Goal: Transaction & Acquisition: Purchase product/service

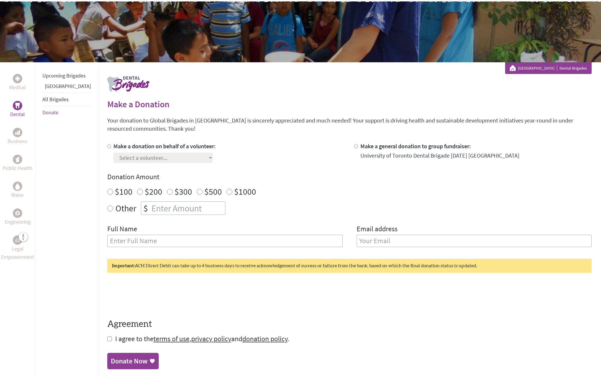
scroll to position [65, 0]
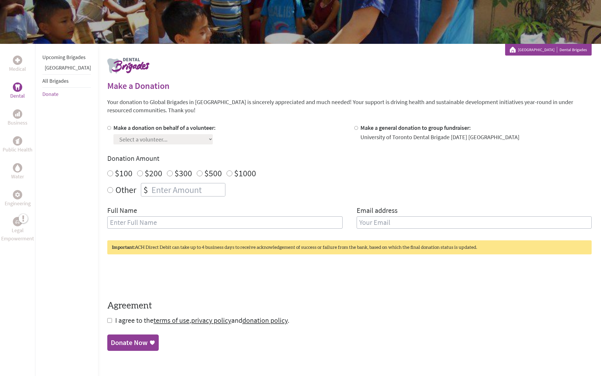
click at [132, 128] on label "Make a donation on behalf of a volunteer:" at bounding box center [164, 127] width 102 height 7
click at [111, 128] on input "Make a donation on behalf of a volunteer:" at bounding box center [109, 128] width 4 height 4
radio input "true"
click at [145, 136] on select "Select a volunteer... [PERSON_NAME] [PERSON_NAME] [PERSON_NAME] [PERSON_NAME] […" at bounding box center [162, 139] width 99 height 10
select select "360DA4E9-9D50-11EF-9472-42010A8A002E"
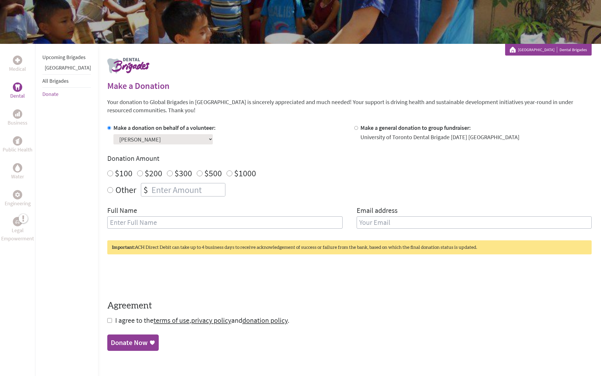
click at [113, 134] on select "Select a volunteer... [PERSON_NAME] [PERSON_NAME] [PERSON_NAME] [PERSON_NAME] […" at bounding box center [162, 139] width 99 height 10
click at [227, 172] on input "$1000" at bounding box center [230, 174] width 6 height 6
radio input "true"
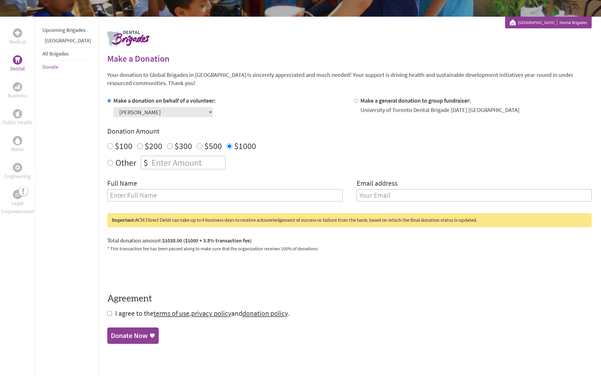
scroll to position [94, 0]
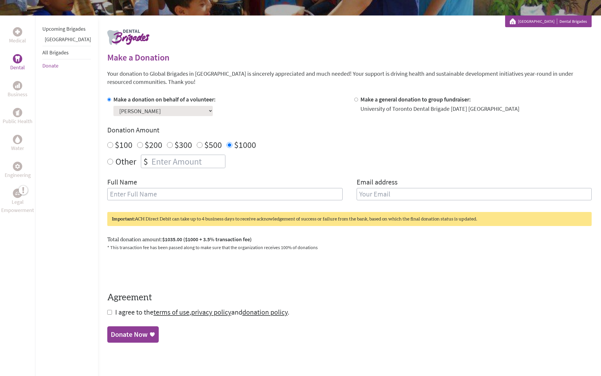
click at [248, 191] on input "text" at bounding box center [224, 194] width 235 height 12
drag, startPoint x: 248, startPoint y: 191, endPoint x: 325, endPoint y: 191, distance: 76.6
click at [250, 191] on input "jiji" at bounding box center [224, 194] width 235 height 12
type input "jiji"
click at [403, 197] on input "email" at bounding box center [474, 194] width 235 height 12
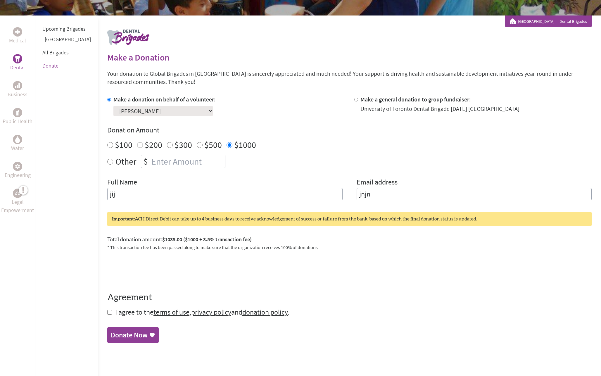
type input "jnjn"
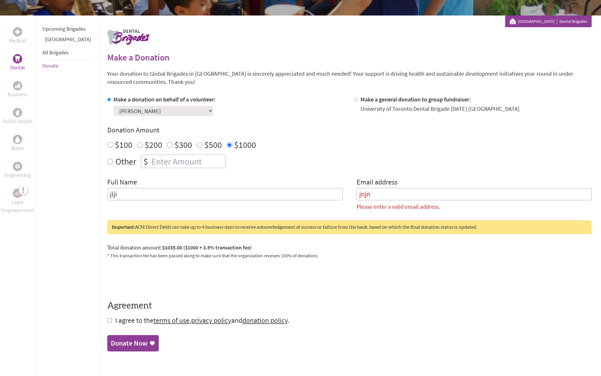
click at [123, 331] on section "Make a Donation Your donation to Global Brigades in Canada is sincerely appreci…" at bounding box center [349, 201] width 485 height 299
click at [170, 198] on input "jiji" at bounding box center [224, 194] width 235 height 12
type input "j"
click at [378, 195] on input "jnjn" at bounding box center [474, 194] width 235 height 12
type input "j"
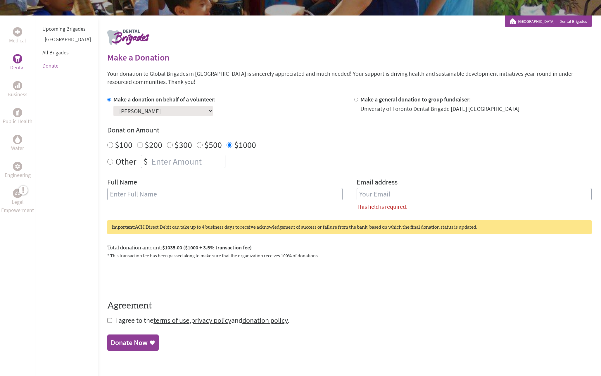
click at [250, 158] on div "Other $" at bounding box center [349, 161] width 485 height 13
click at [118, 108] on select "Select a volunteer... [PERSON_NAME] [PERSON_NAME] [PERSON_NAME] [PERSON_NAME] […" at bounding box center [162, 111] width 99 height 10
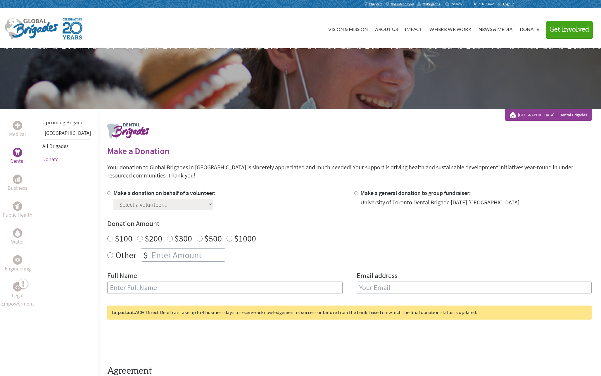
click at [113, 194] on label "Make a donation on behalf of a volunteer:" at bounding box center [164, 192] width 102 height 7
click at [111, 194] on input "Make a donation on behalf of a volunteer:" at bounding box center [109, 193] width 4 height 4
radio input "true"
click at [152, 205] on select "Select a volunteer... Ashley Chang Brian Tong Fatima Shahid Grace Chen Izabelle…" at bounding box center [162, 204] width 99 height 10
select select "A5734C6B-8299-11F0-9E6E-42010A400005"
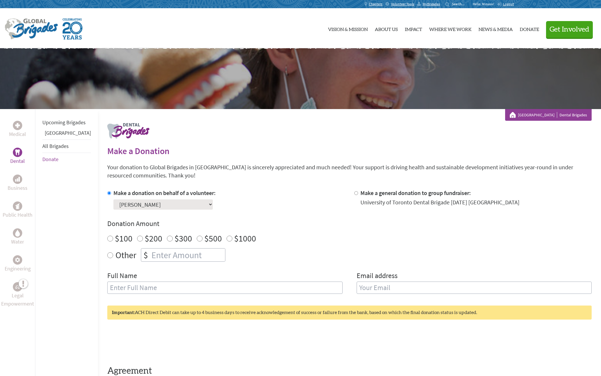
click at [113, 199] on select "Select a volunteer... Ashley Chang Brian Tong Fatima Shahid Grace Chen Izabelle…" at bounding box center [162, 204] width 99 height 10
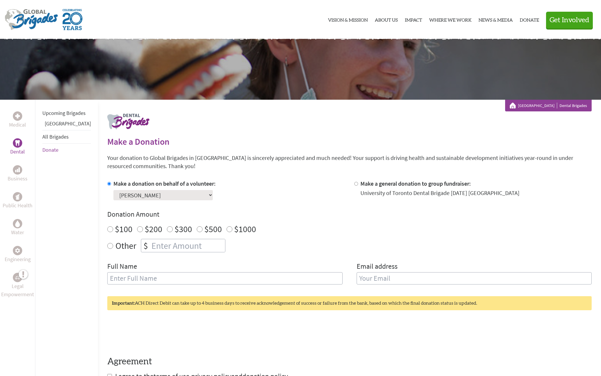
scroll to position [14, 0]
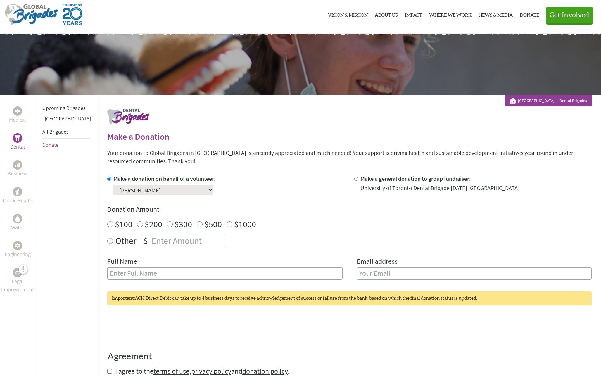
click at [197, 226] on input "$500" at bounding box center [200, 224] width 6 height 6
radio input "true"
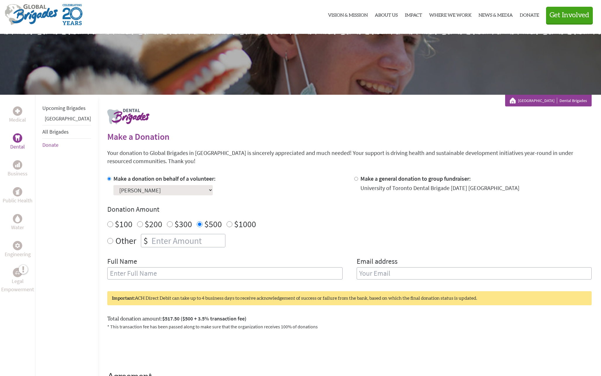
click at [152, 183] on div "Select a volunteer... Ashley Chang Brian Tong Fatima Shahid Grace Chen Izabelle…" at bounding box center [164, 189] width 102 height 13
click at [153, 189] on select "Select a volunteer... Ashley Chang Brian Tong Fatima Shahid Grace Chen Izabelle…" at bounding box center [162, 190] width 99 height 10
click at [367, 203] on div "Make a donation on behalf of a volunteer: Select a volunteer... Ashley Chang Br…" at bounding box center [349, 231] width 485 height 112
click at [452, 64] on div "University Of Toronto Dental Brigades" at bounding box center [300, 64] width 601 height 61
click at [437, 98] on div "Make a Donation Your donation to Global Brigades in Canada is sincerely appreci…" at bounding box center [349, 283] width 485 height 376
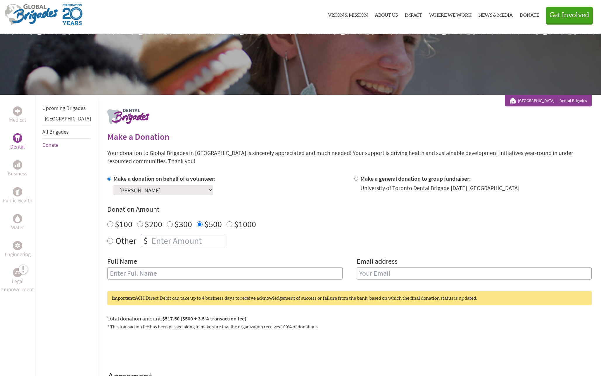
click at [59, 135] on link "All Brigades" at bounding box center [55, 131] width 26 height 7
click at [61, 135] on link "All Brigades" at bounding box center [55, 131] width 26 height 7
